Goal: Task Accomplishment & Management: Manage account settings

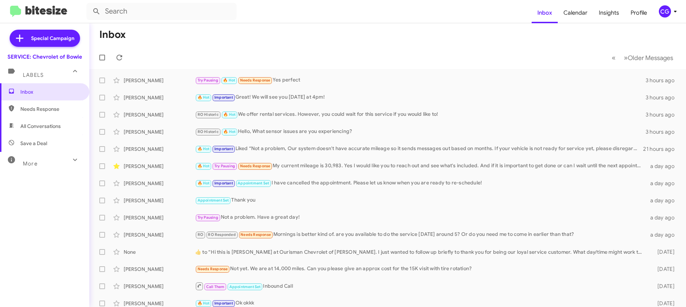
click at [667, 16] on div "CG" at bounding box center [665, 11] width 12 height 12
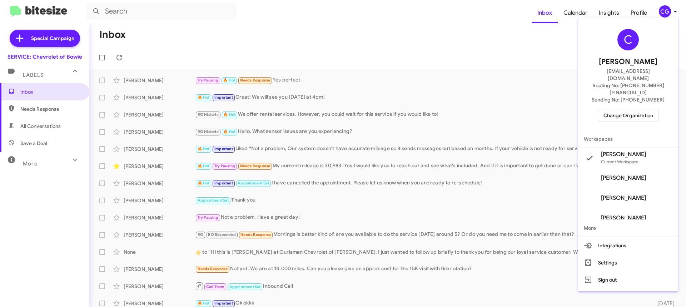
click at [671, 9] on div at bounding box center [343, 153] width 686 height 307
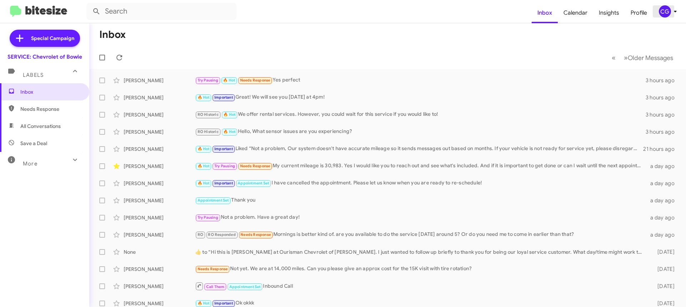
click at [667, 10] on div "CG" at bounding box center [665, 11] width 12 height 12
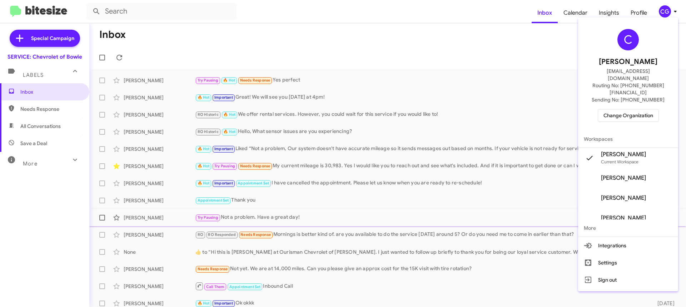
click at [588, 219] on span "More" at bounding box center [628, 227] width 100 height 17
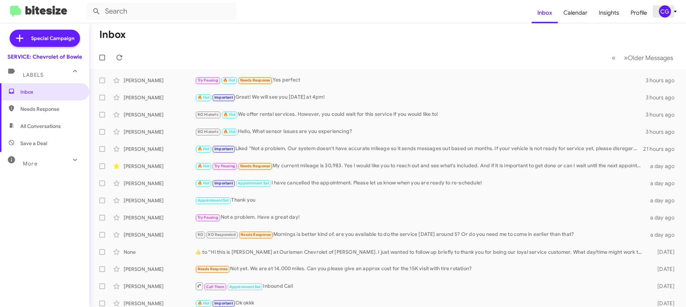
click at [672, 16] on span "CG" at bounding box center [669, 11] width 21 height 12
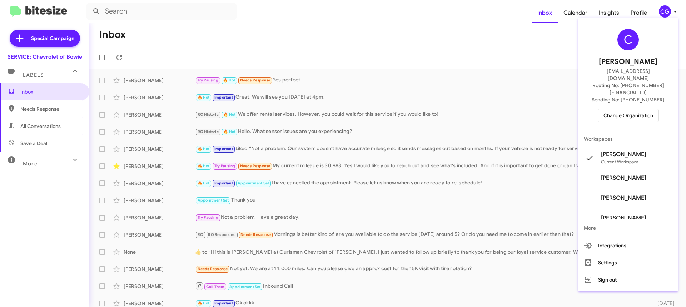
click at [590, 219] on span "More" at bounding box center [628, 227] width 100 height 17
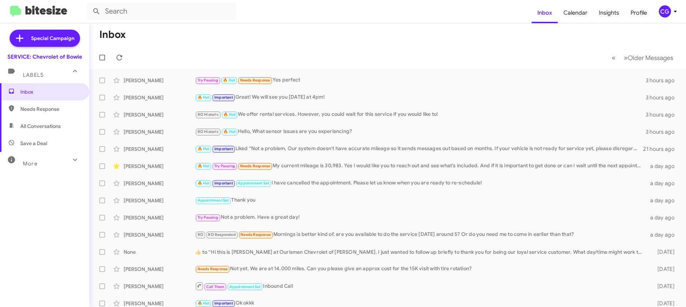
click at [671, 16] on span "CG" at bounding box center [669, 11] width 21 height 12
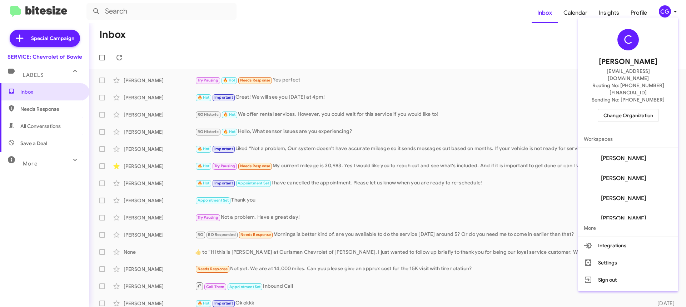
scroll to position [209, 0]
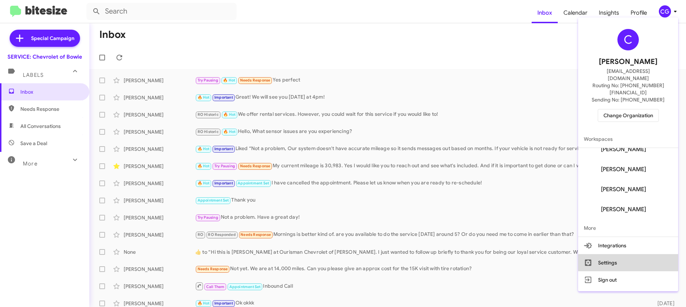
click at [634, 254] on button "Settings" at bounding box center [628, 262] width 100 height 17
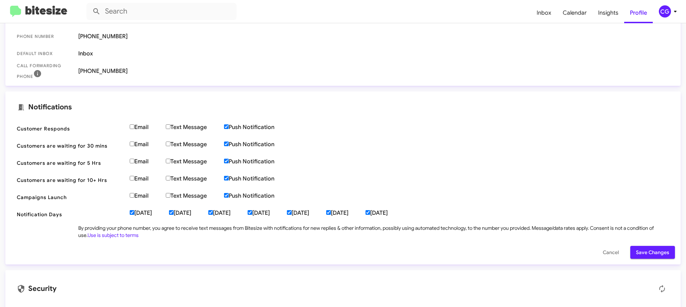
scroll to position [186, 0]
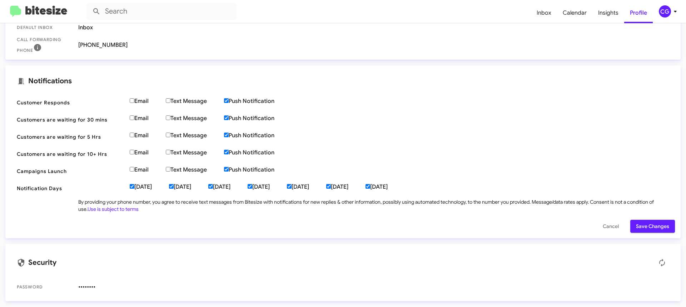
click at [134, 101] on input "Email" at bounding box center [132, 100] width 5 height 5
checkbox input "true"
click at [638, 226] on span "Save Changes" at bounding box center [652, 226] width 33 height 13
click at [550, 12] on span "Inbox" at bounding box center [544, 13] width 26 height 21
